Goal: Task Accomplishment & Management: Complete application form

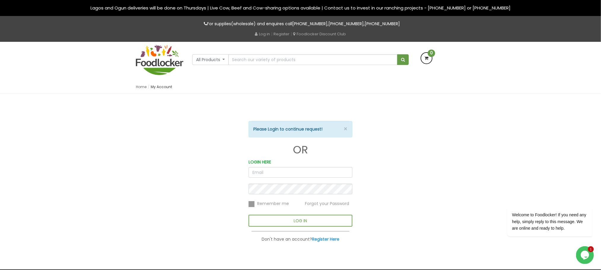
click at [328, 172] on input "email" at bounding box center [301, 172] width 104 height 11
type input "[PERSON_NAME][EMAIL_ADDRESS][DOMAIN_NAME]"
click at [289, 183] on form "× Please Login to continue request! OR LOGIN HERE jennifer@foodlocker.com.ng Re…" at bounding box center [301, 182] width 104 height 122
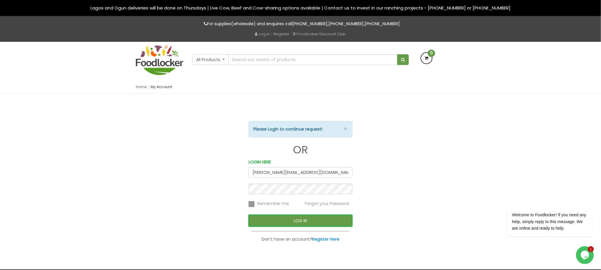
click at [316, 220] on button "LOG IN" at bounding box center [301, 221] width 104 height 12
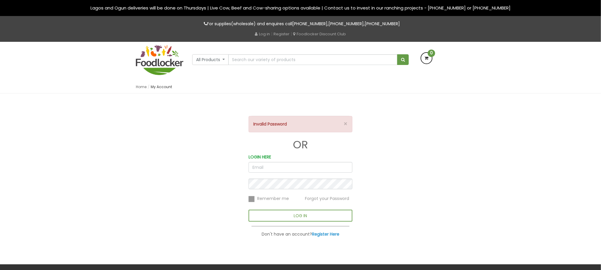
click at [302, 171] on input "email" at bounding box center [301, 167] width 104 height 11
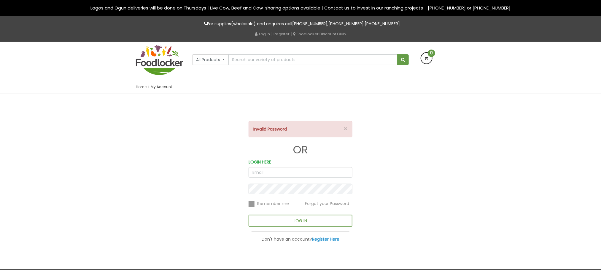
type input "[PERSON_NAME][EMAIL_ADDRESS][DOMAIN_NAME]"
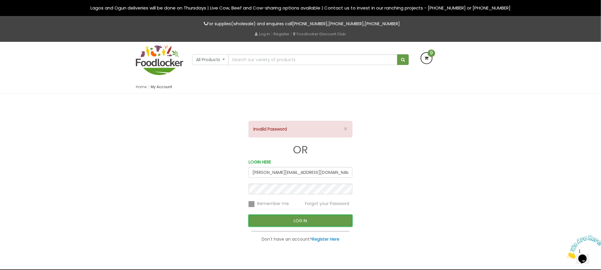
click at [289, 219] on button "LOG IN" at bounding box center [301, 221] width 104 height 12
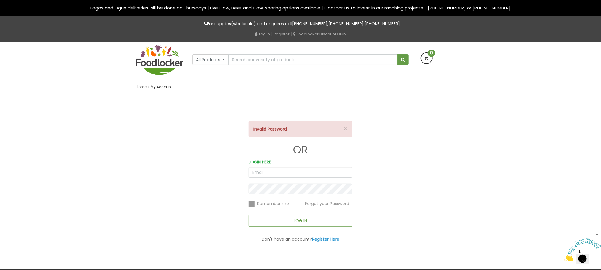
click at [305, 172] on input "email" at bounding box center [301, 172] width 104 height 11
type input "[PERSON_NAME][EMAIL_ADDRESS][DOMAIN_NAME]"
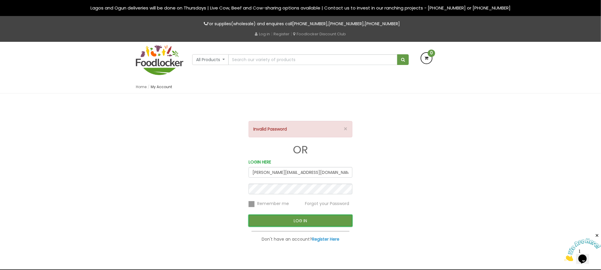
click at [266, 222] on button "LOG IN" at bounding box center [301, 221] width 104 height 12
